Goal: Task Accomplishment & Management: Manage account settings

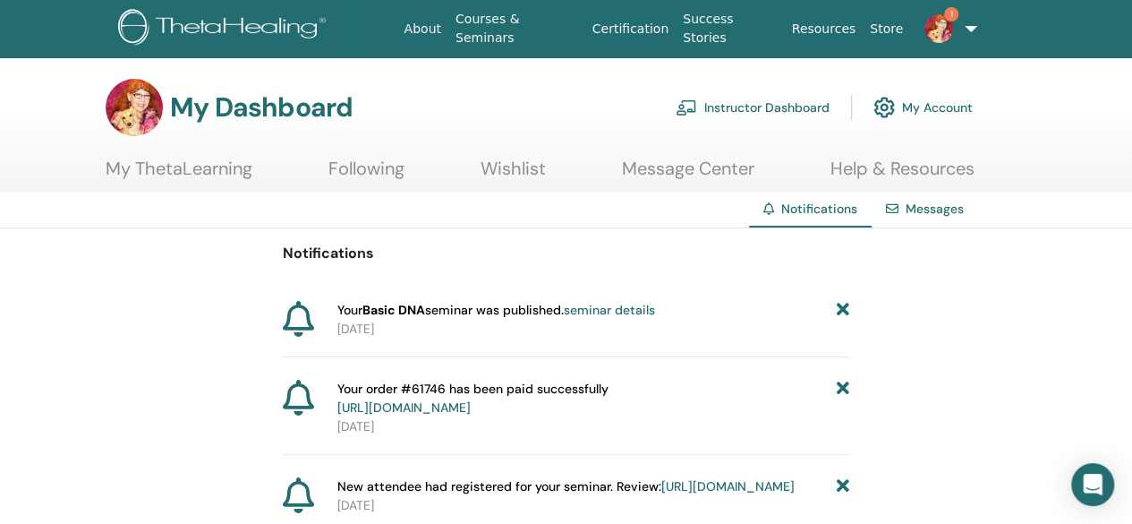
click at [764, 106] on link "Instructor Dashboard" at bounding box center [753, 107] width 154 height 39
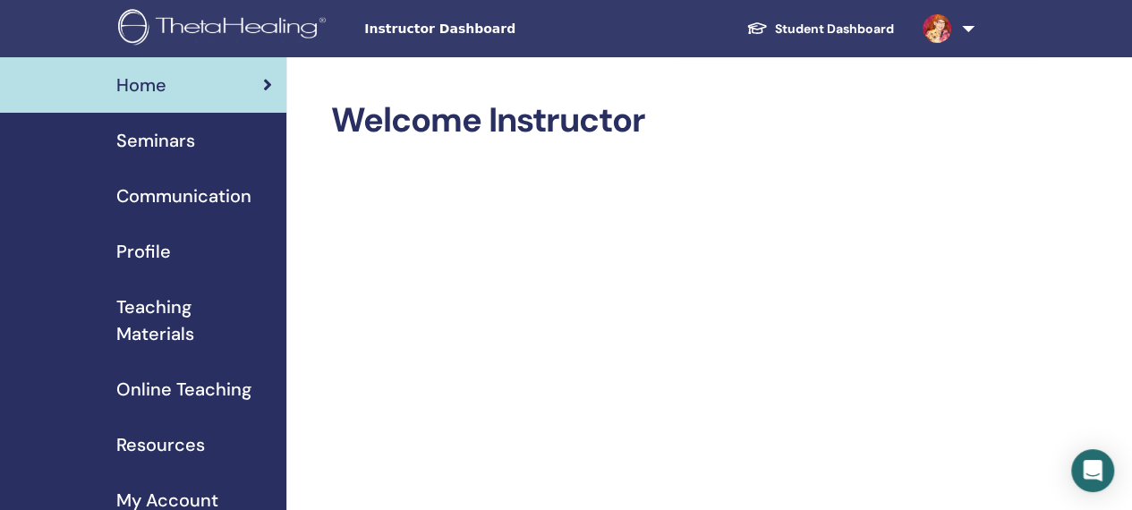
click at [174, 140] on span "Seminars" at bounding box center [155, 140] width 79 height 27
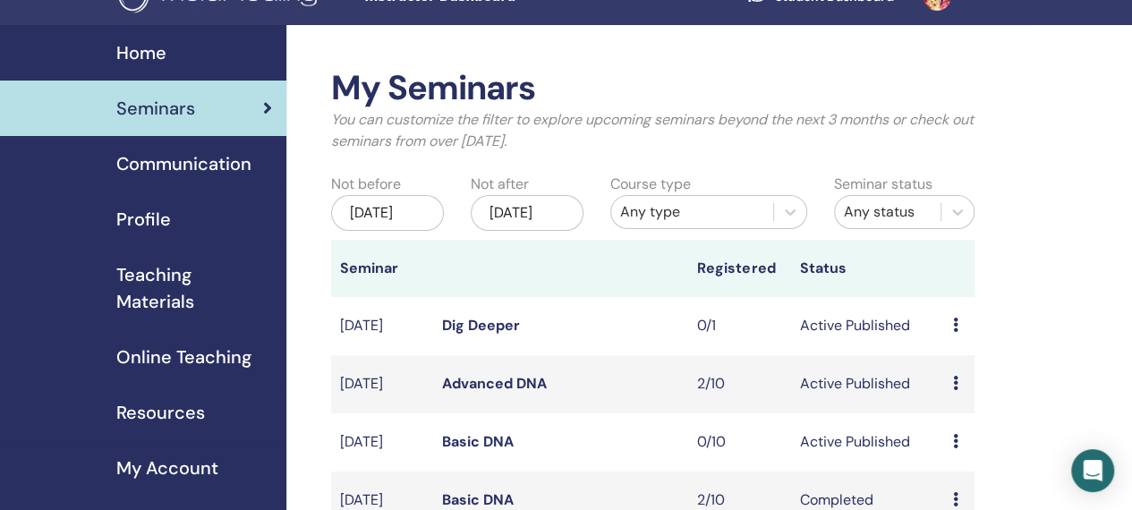
scroll to position [34, 0]
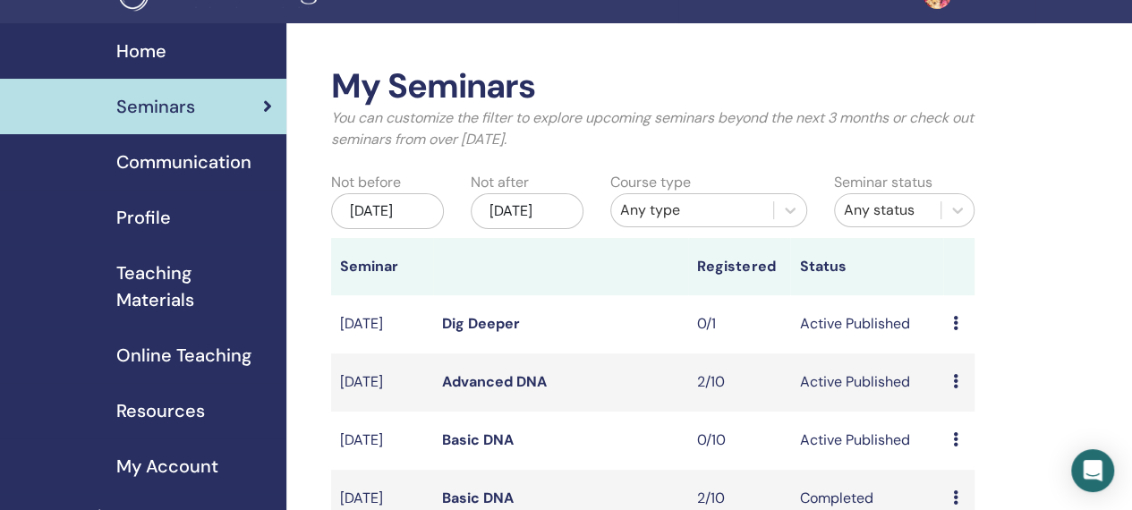
click at [413, 220] on div "Jun/01, 2025" at bounding box center [387, 211] width 113 height 36
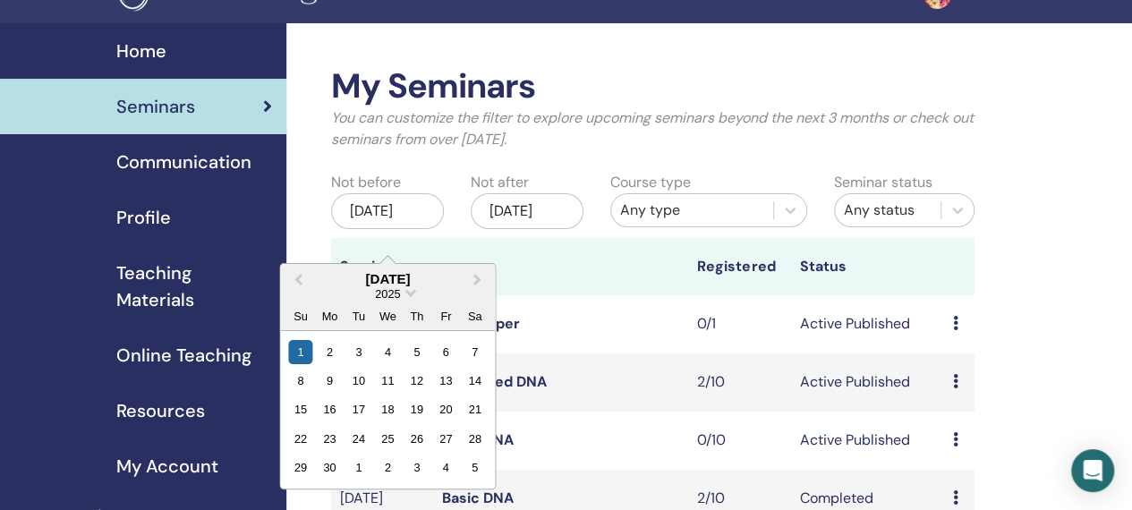
click at [319, 264] on div "June 2025 2025 Su Mo Tu We Th Fr Sa" at bounding box center [387, 297] width 215 height 67
click at [299, 283] on button "Previous Month" at bounding box center [296, 280] width 29 height 29
click at [290, 290] on button "Previous Month" at bounding box center [296, 280] width 29 height 29
click at [298, 277] on span "Previous Month" at bounding box center [298, 278] width 0 height 19
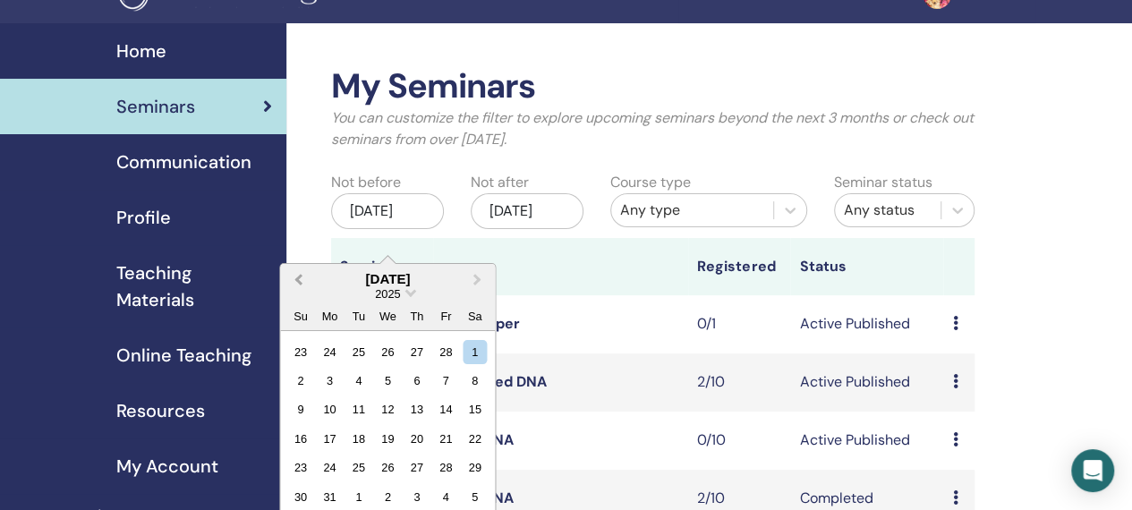
click at [298, 277] on span "Previous Month" at bounding box center [298, 278] width 0 height 19
click at [307, 279] on button "Previous Month" at bounding box center [296, 280] width 29 height 29
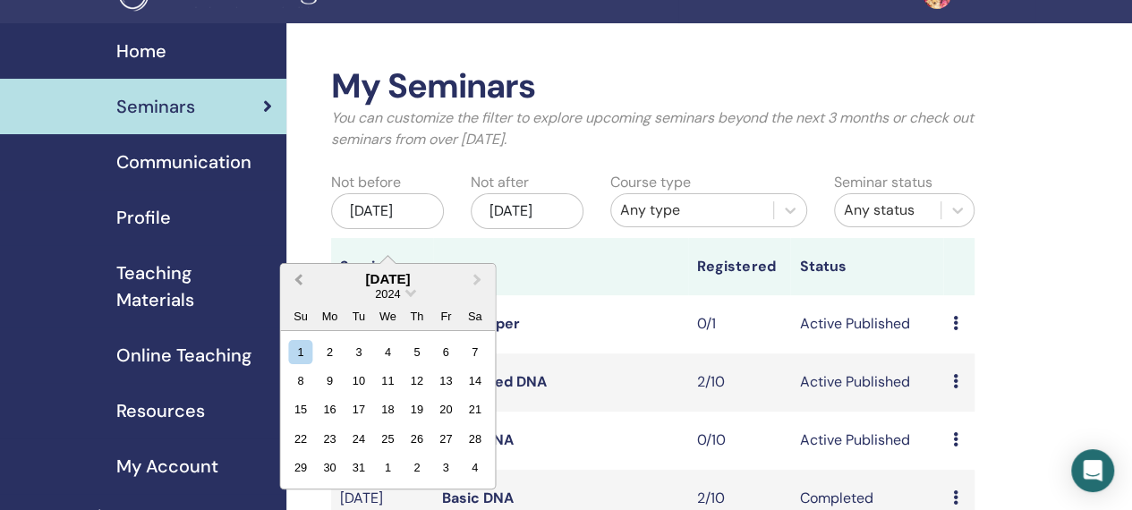
click at [309, 278] on button "Previous Month" at bounding box center [296, 280] width 29 height 29
click at [298, 280] on span "Previous Month" at bounding box center [298, 278] width 0 height 19
click at [297, 284] on button "Previous Month" at bounding box center [296, 280] width 29 height 29
click at [298, 283] on button "Previous Month" at bounding box center [296, 280] width 29 height 29
click at [299, 283] on button "Previous Month" at bounding box center [296, 280] width 29 height 29
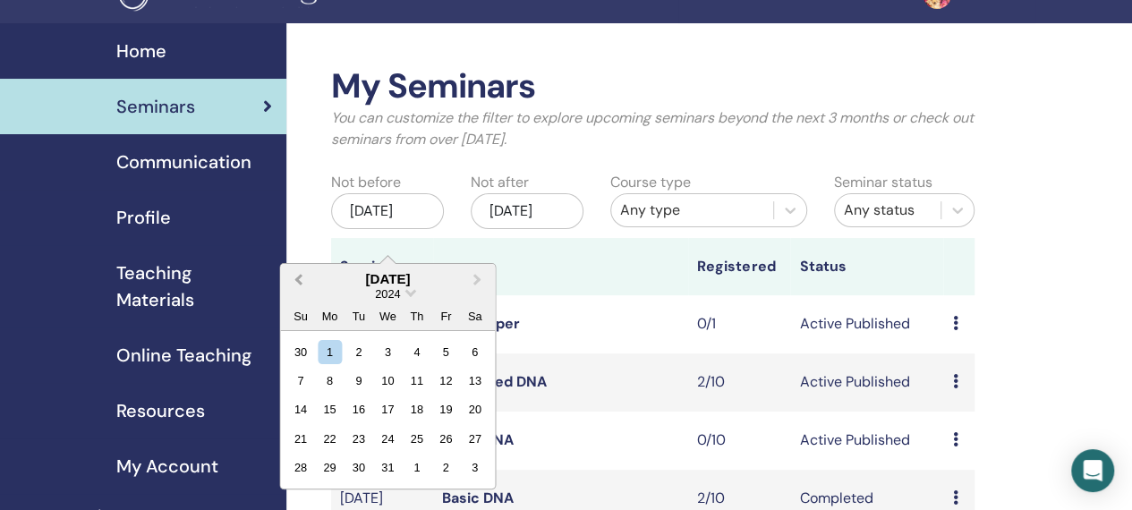
click at [299, 283] on button "Previous Month" at bounding box center [296, 280] width 29 height 29
click at [410, 290] on span "Choose Date" at bounding box center [411, 292] width 12 height 12
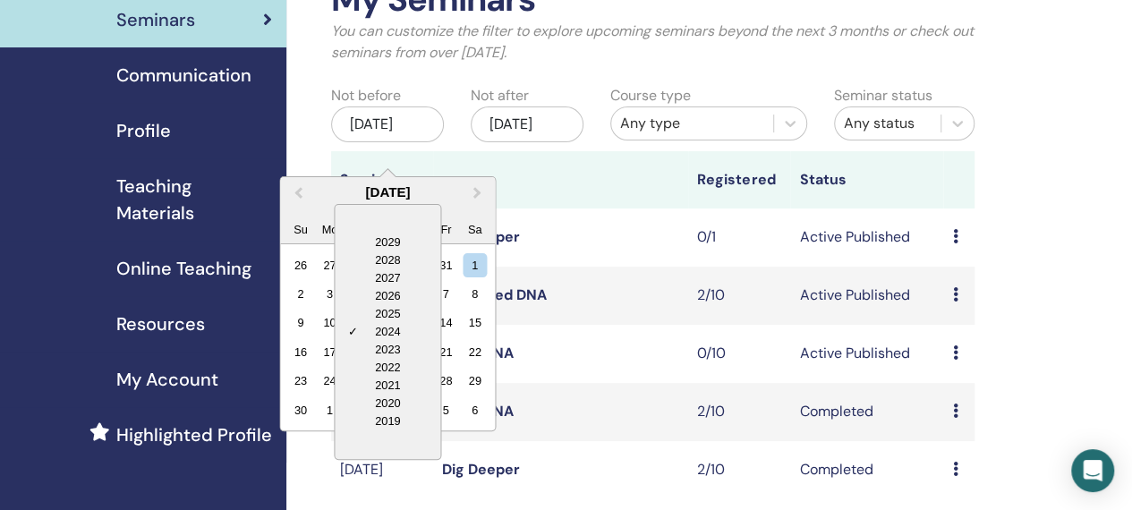
scroll to position [122, 0]
click at [388, 422] on div "2019" at bounding box center [388, 421] width 106 height 18
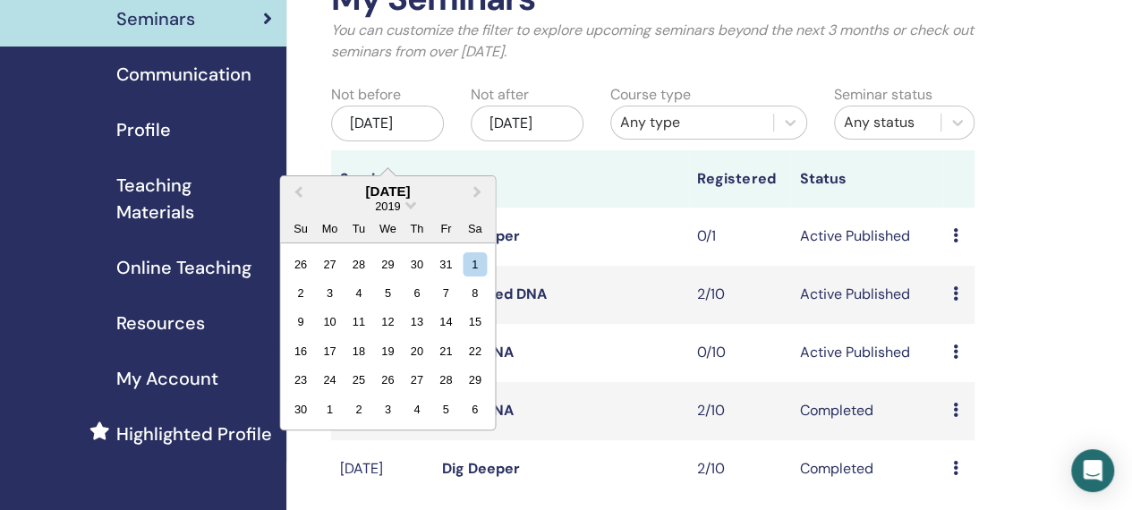
click at [602, 196] on th at bounding box center [560, 178] width 255 height 57
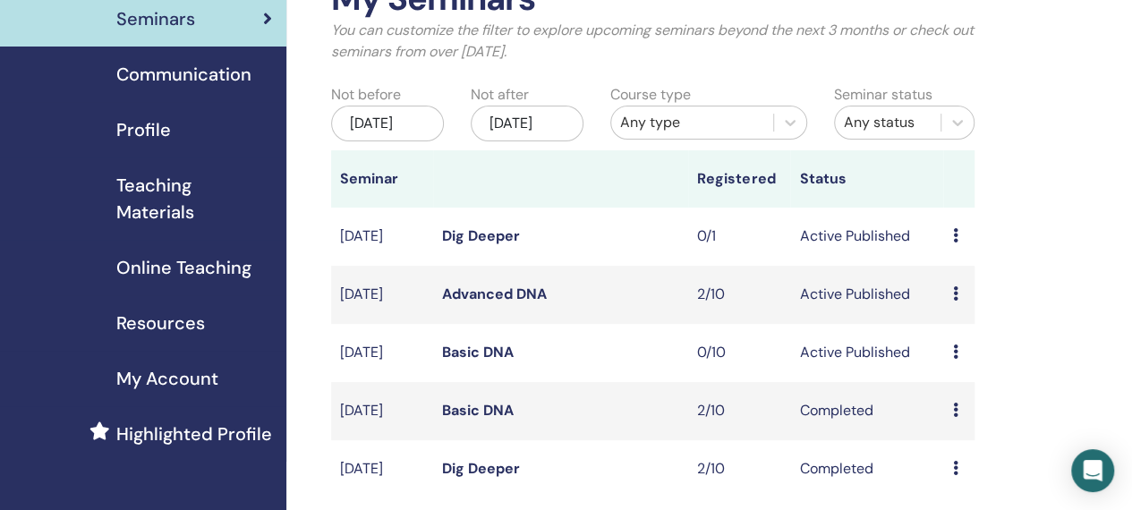
click at [422, 125] on div "Jun/01, 2025" at bounding box center [387, 124] width 113 height 36
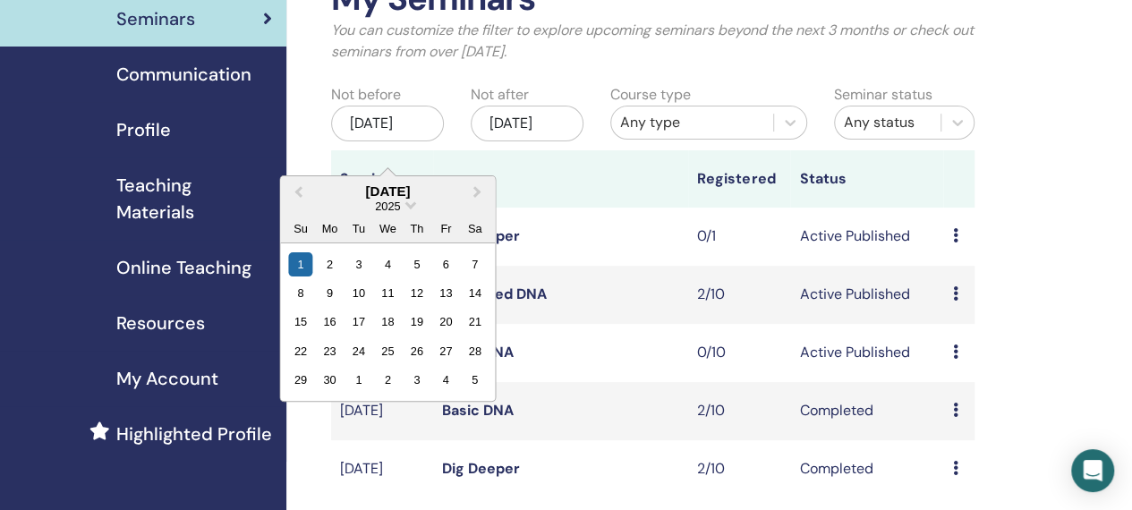
click at [410, 202] on span "Choose Date" at bounding box center [411, 204] width 12 height 12
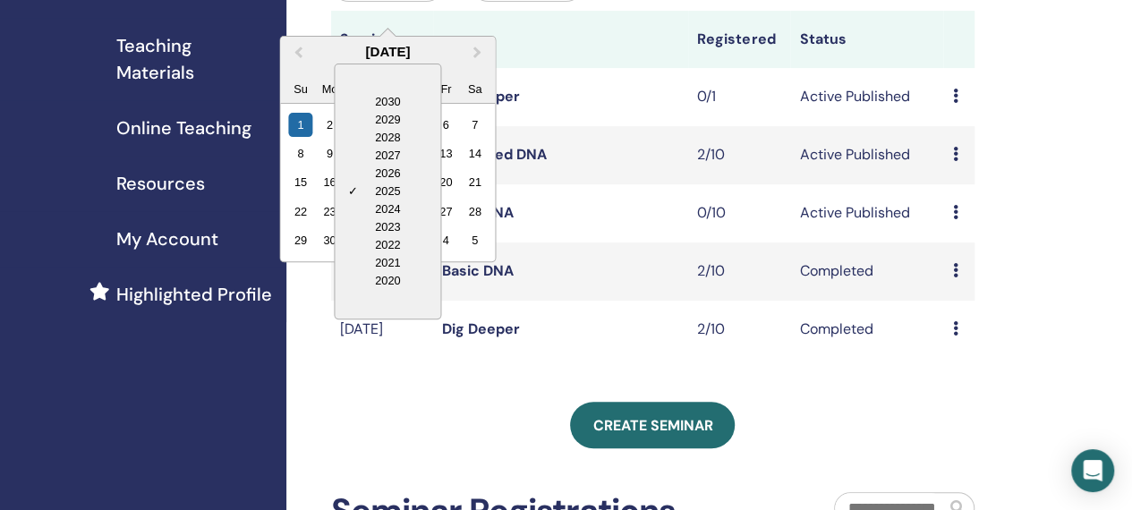
scroll to position [262, 0]
click at [394, 280] on div "2020" at bounding box center [388, 280] width 106 height 18
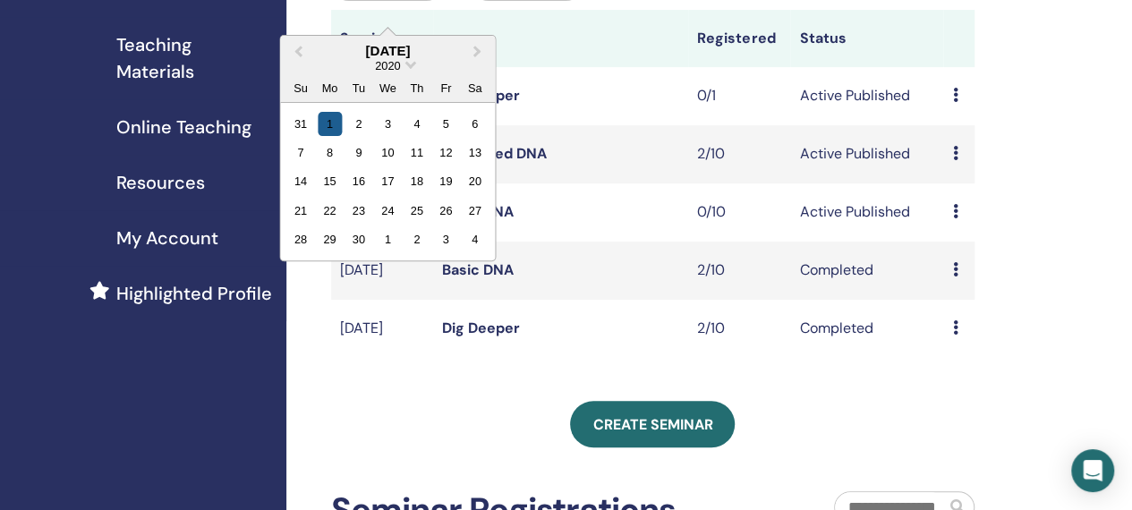
click at [328, 123] on div "1" at bounding box center [330, 123] width 24 height 24
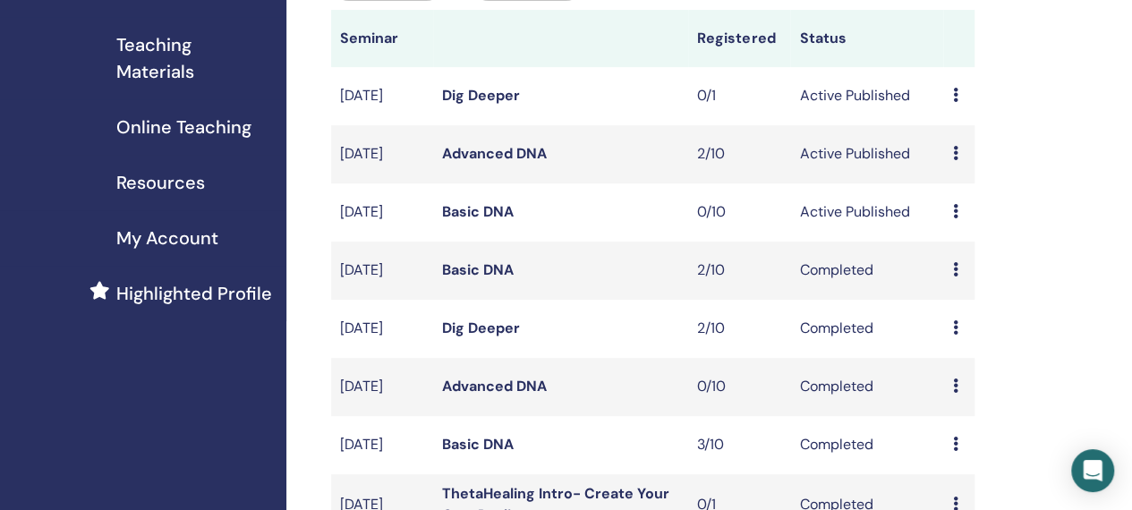
click at [616, 119] on td "Dig Deeper" at bounding box center [560, 96] width 255 height 58
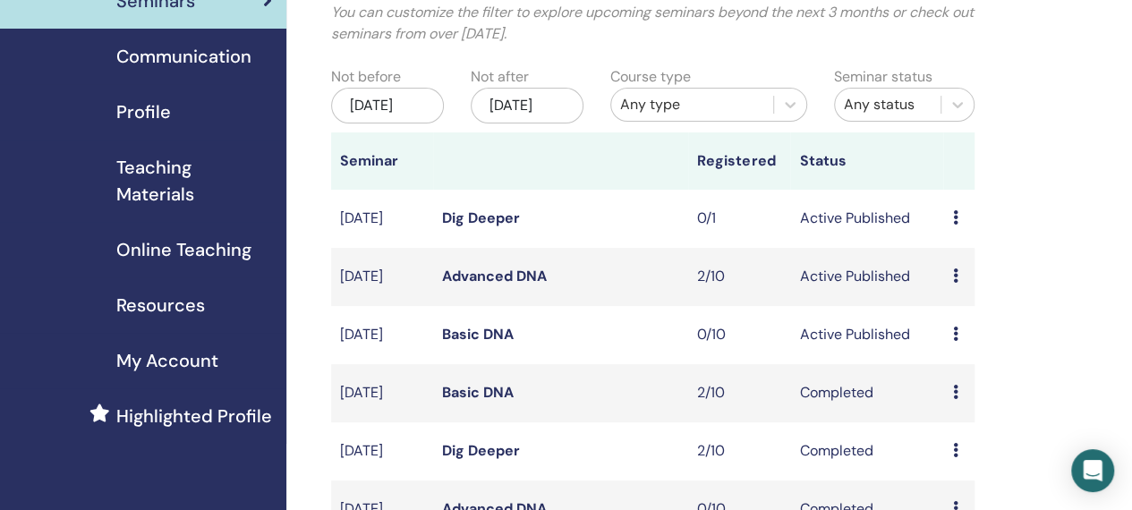
scroll to position [143, 0]
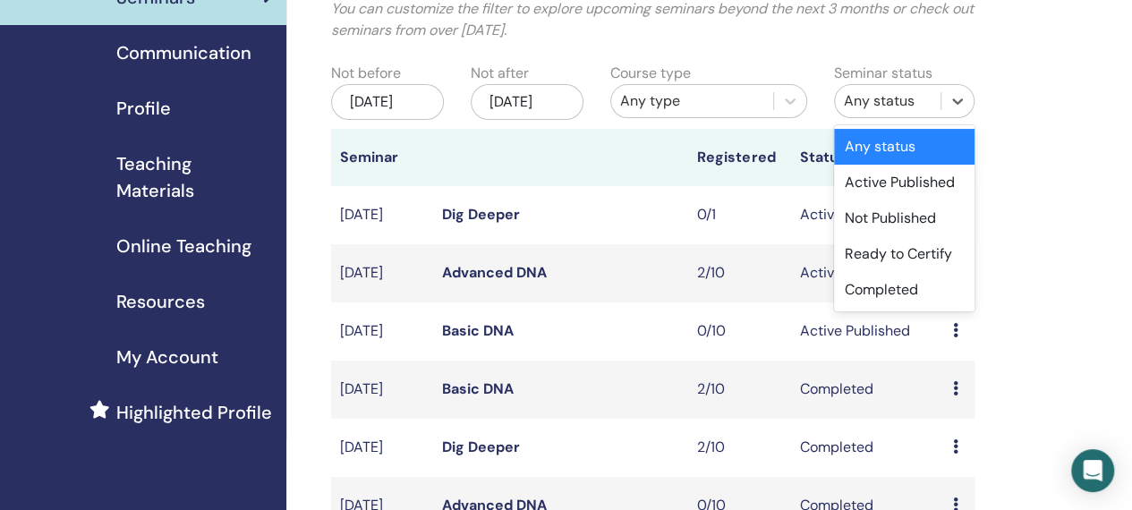
click at [927, 286] on div "Completed" at bounding box center [904, 290] width 141 height 36
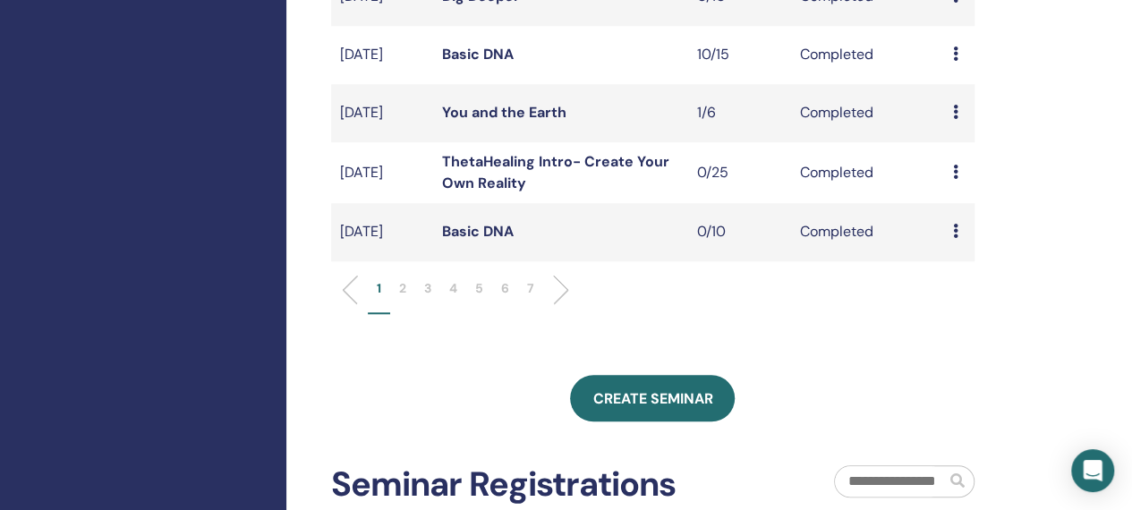
scroll to position [656, 0]
click at [564, 304] on li at bounding box center [554, 289] width 30 height 30
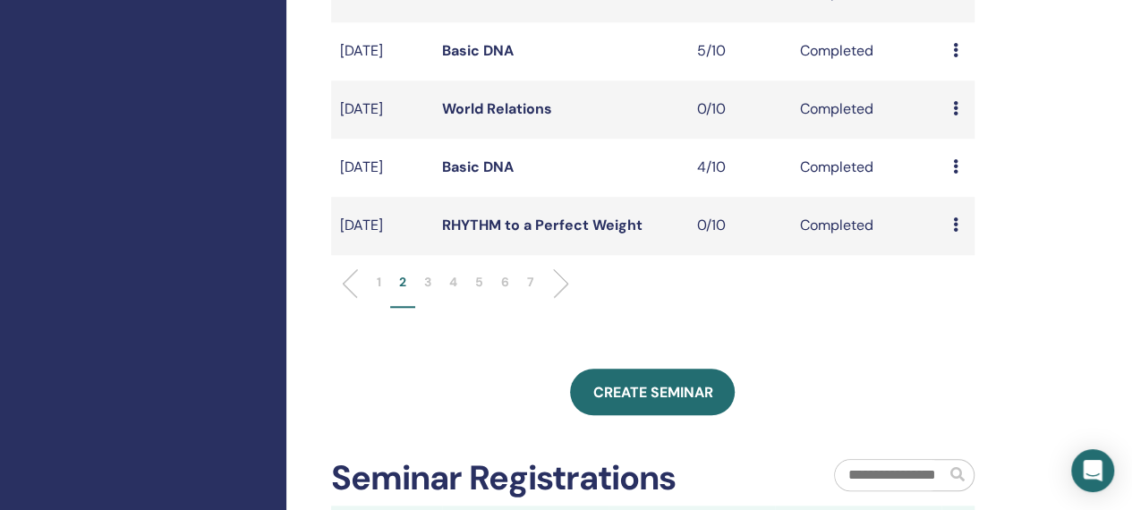
click at [562, 299] on li at bounding box center [554, 284] width 30 height 30
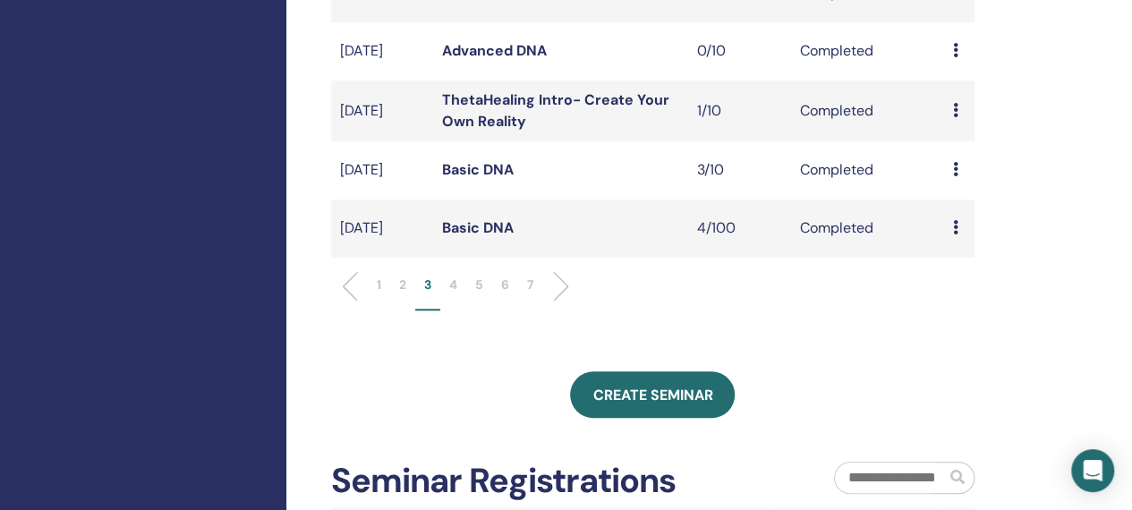
click at [563, 302] on li at bounding box center [554, 286] width 30 height 30
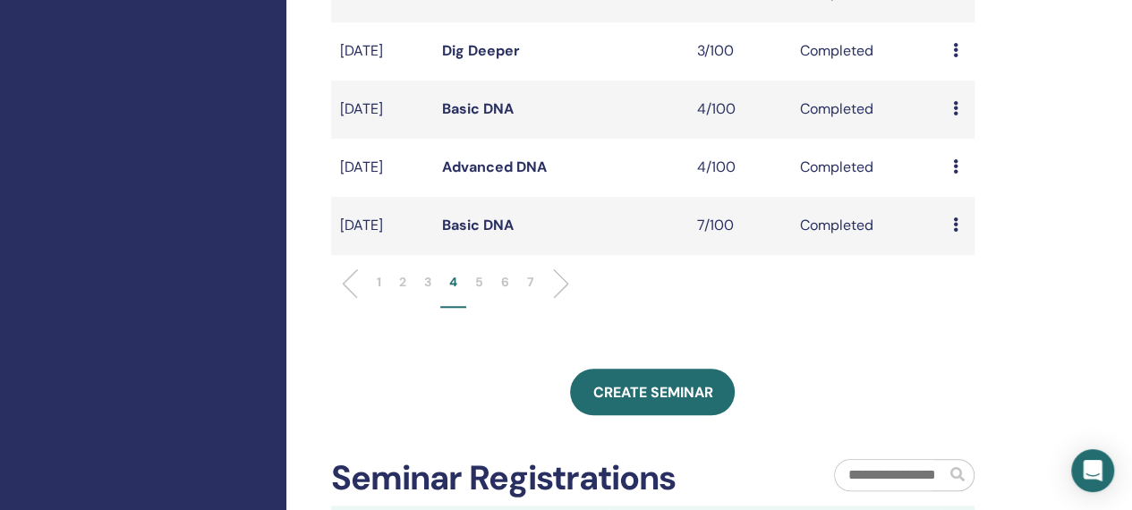
click at [560, 299] on li at bounding box center [554, 284] width 30 height 30
click at [555, 299] on li at bounding box center [554, 284] width 30 height 30
click at [561, 299] on li at bounding box center [554, 284] width 30 height 30
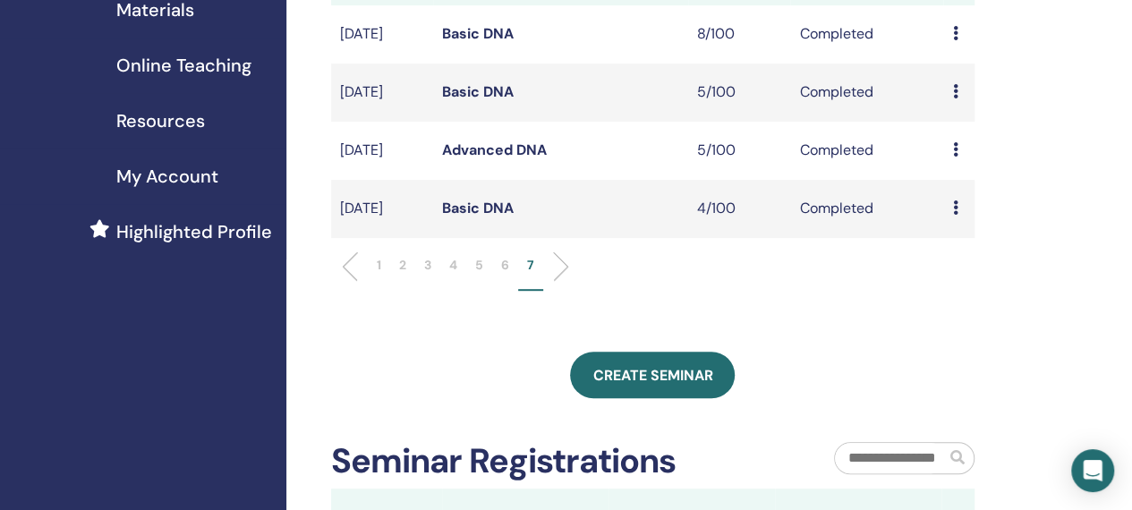
scroll to position [323, 0]
click at [954, 216] on icon at bounding box center [954, 208] width 5 height 14
click at [979, 274] on link "Attendees" at bounding box center [966, 273] width 68 height 19
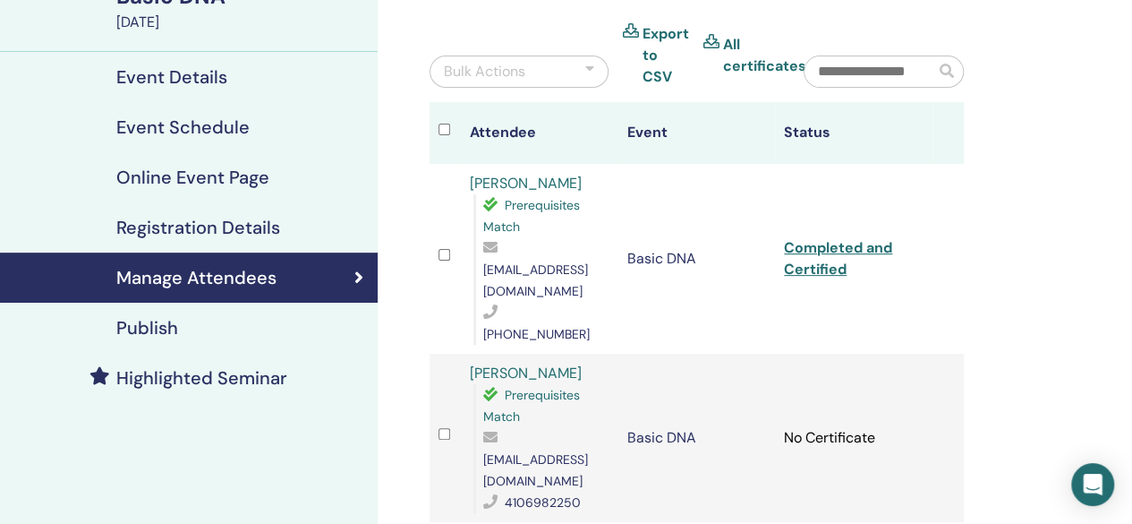
scroll to position [162, 0]
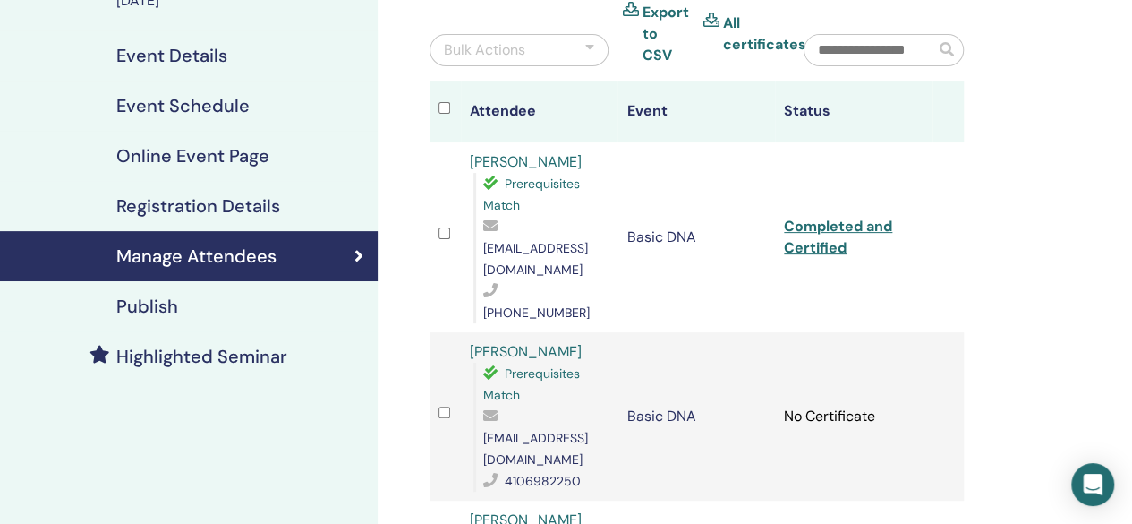
scroll to position [188, 0]
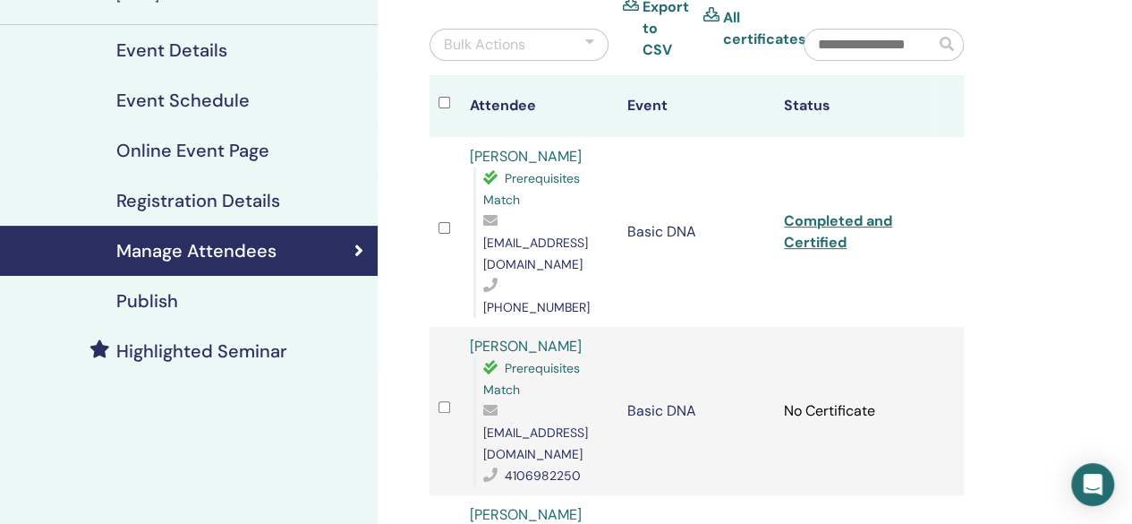
click at [899, 390] on td "No Certificate" at bounding box center [854, 411] width 158 height 168
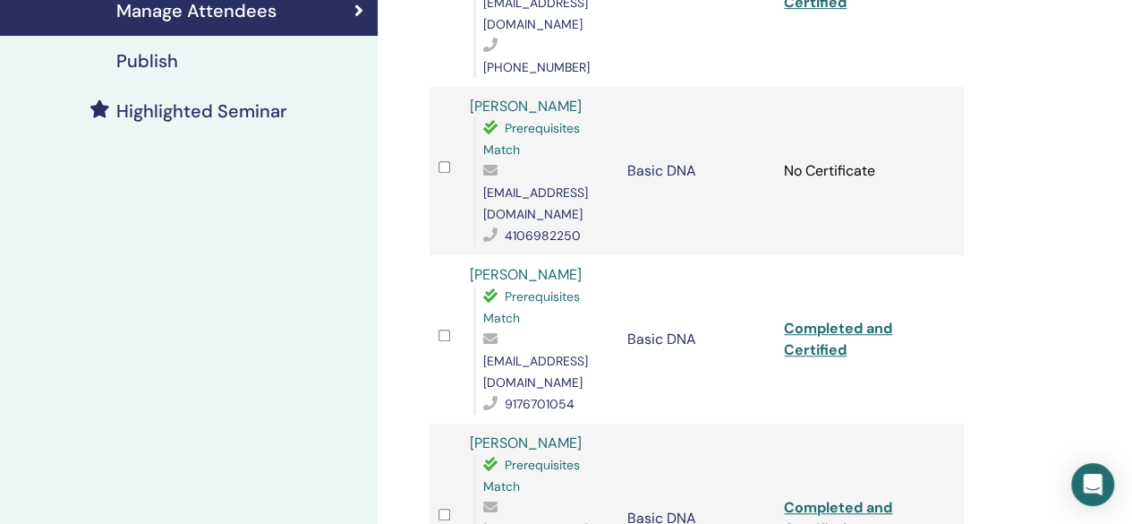
scroll to position [430, 0]
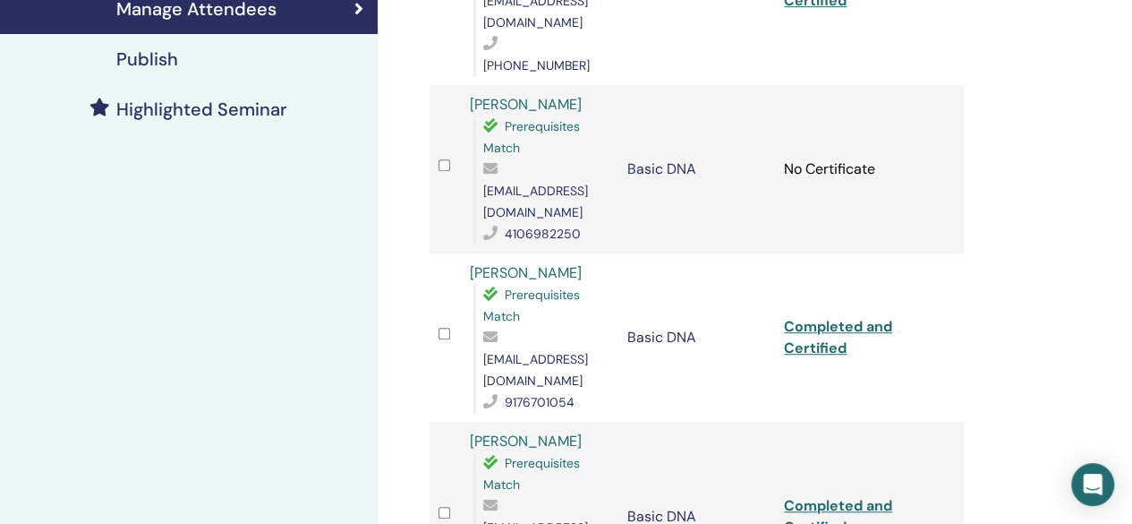
click at [1041, 343] on div "Manage Attendees Bulk Actions Export to CSV All certificates Attendee Event Sta…" at bounding box center [755, 280] width 755 height 1305
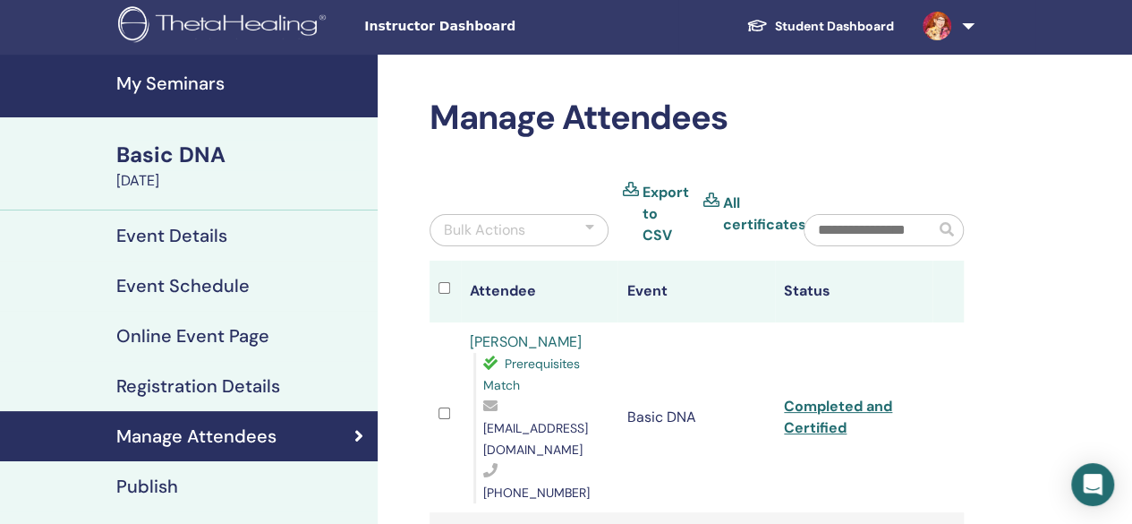
scroll to position [0, 0]
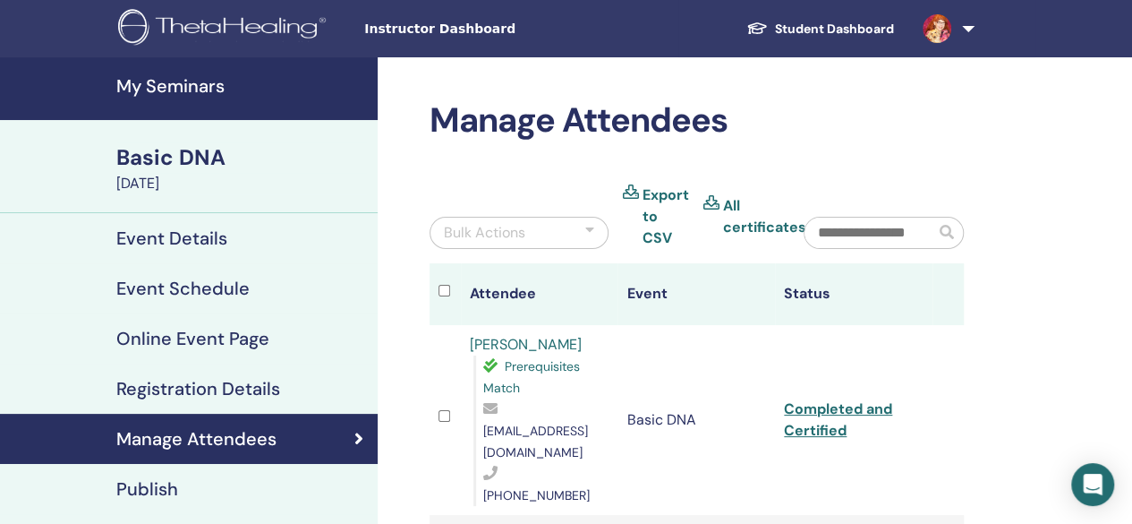
click at [589, 238] on div at bounding box center [589, 232] width 9 height 21
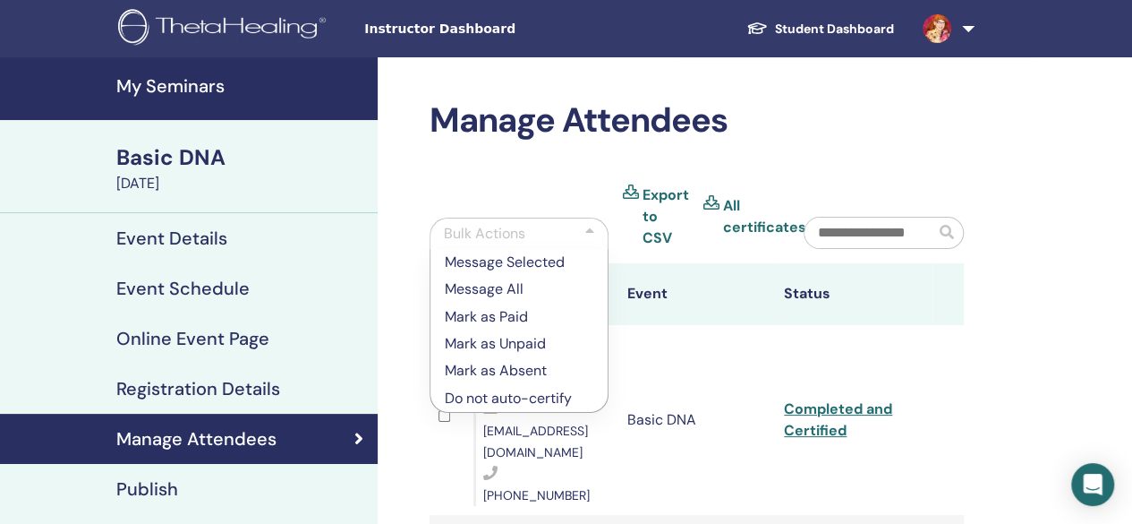
click at [661, 227] on link "Export to CSV" at bounding box center [666, 216] width 47 height 64
click at [464, 26] on span "Instructor Dashboard" at bounding box center [498, 29] width 269 height 19
click at [432, 34] on span "Instructor Dashboard" at bounding box center [498, 29] width 269 height 19
click at [464, 31] on span "Instructor Dashboard" at bounding box center [498, 29] width 269 height 19
